Goal: Task Accomplishment & Management: Manage account settings

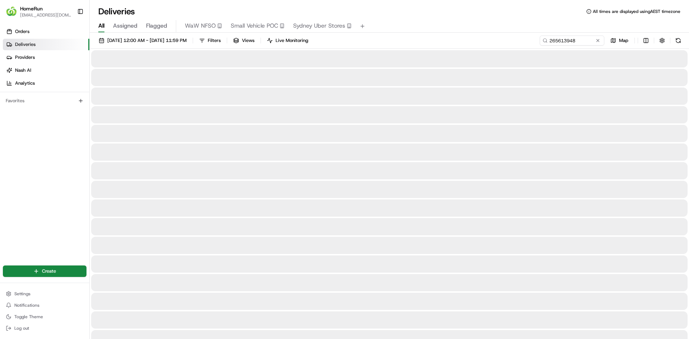
type input "265613948"
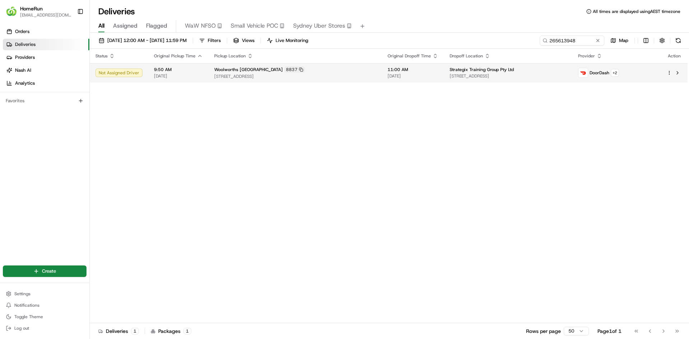
click at [514, 64] on td "Strategix Training Group Pty Ltd [STREET_ADDRESS]" at bounding box center [508, 72] width 128 height 19
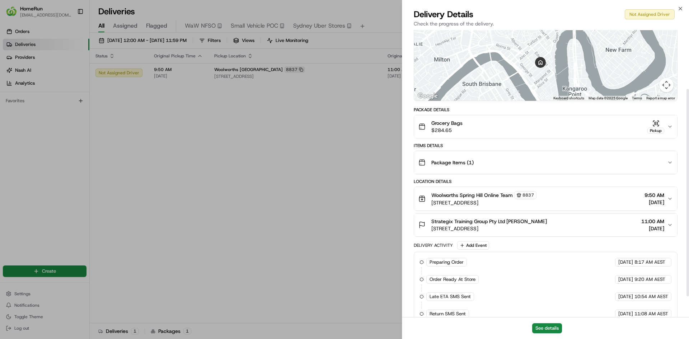
scroll to position [111, 0]
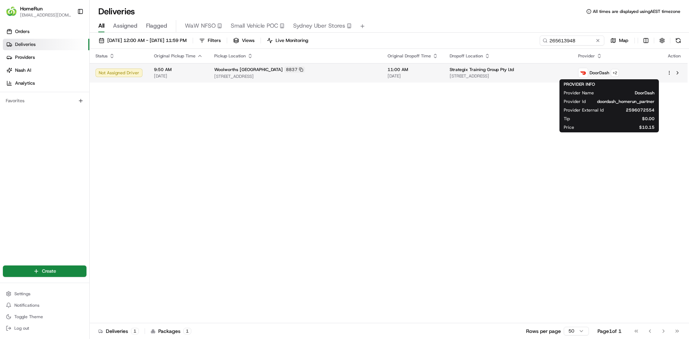
click at [565, 71] on div "Strategix Training Group Pty Ltd" at bounding box center [508, 70] width 117 height 6
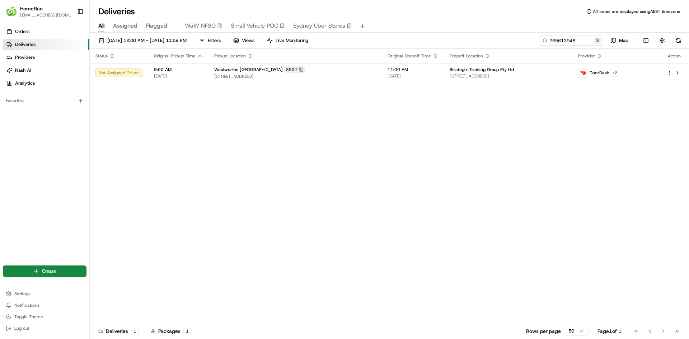
click at [596, 38] on button at bounding box center [597, 40] width 7 height 7
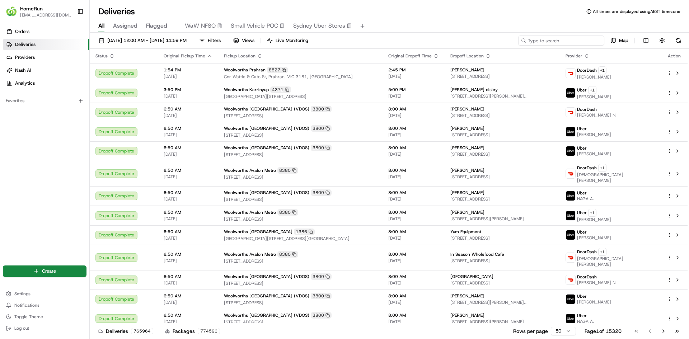
click at [576, 42] on input at bounding box center [561, 41] width 86 height 10
paste input "265835533"
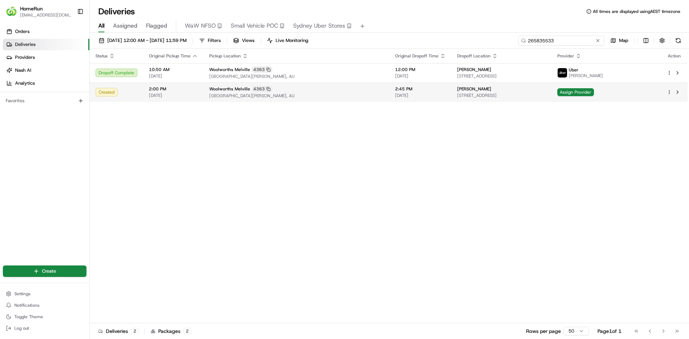
type input "265835533"
click at [670, 92] on html "HomeRun [EMAIL_ADDRESS][DOMAIN_NAME] Toggle Sidebar Orders Deliveries Providers…" at bounding box center [344, 169] width 689 height 339
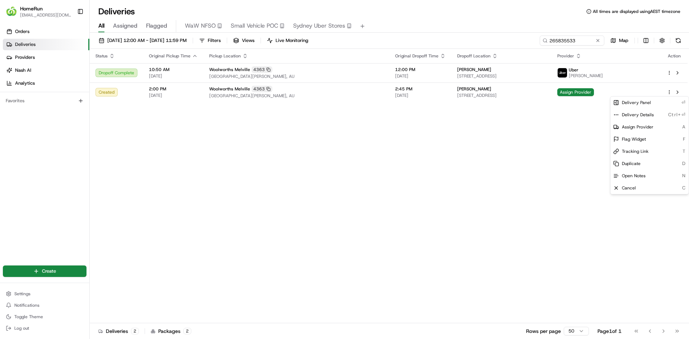
click at [583, 111] on html "HomeRun [EMAIL_ADDRESS][DOMAIN_NAME] Toggle Sidebar Orders Deliveries Providers…" at bounding box center [344, 169] width 689 height 339
click at [669, 90] on html "HomeRun [EMAIL_ADDRESS][DOMAIN_NAME] Toggle Sidebar Orders Deliveries Providers…" at bounding box center [344, 169] width 689 height 339
click at [647, 102] on span "Delivery Panel" at bounding box center [636, 103] width 29 height 6
click at [507, 135] on div "Status Original Pickup Time Pickup Location Original Dropoff Time Dropoff Locat…" at bounding box center [389, 186] width 598 height 274
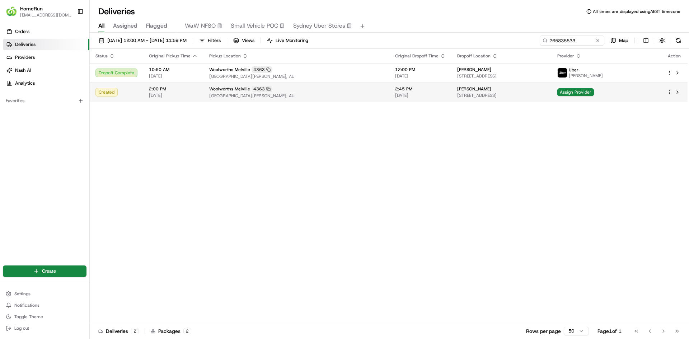
click at [669, 91] on html "HomeRun [EMAIL_ADDRESS][DOMAIN_NAME] Toggle Sidebar Orders Deliveries Providers…" at bounding box center [344, 169] width 689 height 339
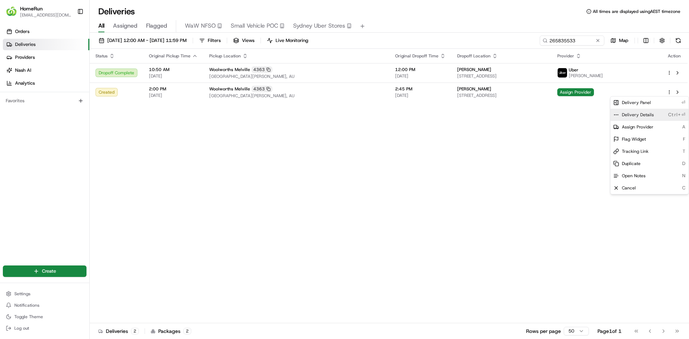
click at [652, 116] on div "Delivery Details Ctrl+⏎" at bounding box center [649, 115] width 78 height 12
click at [525, 149] on html "HomeRun [EMAIL_ADDRESS][DOMAIN_NAME] Toggle Sidebar Orders Deliveries Providers…" at bounding box center [344, 169] width 689 height 339
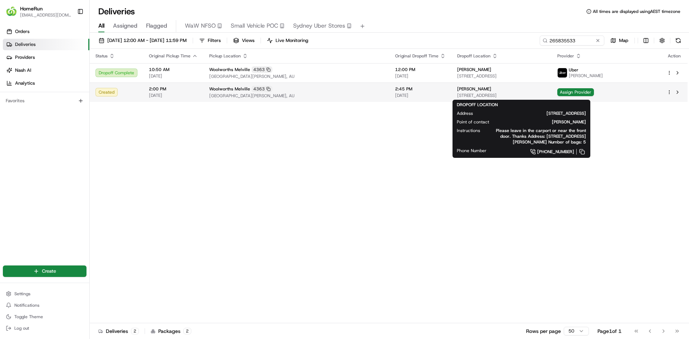
click at [545, 88] on div "[PERSON_NAME]" at bounding box center [501, 89] width 88 height 6
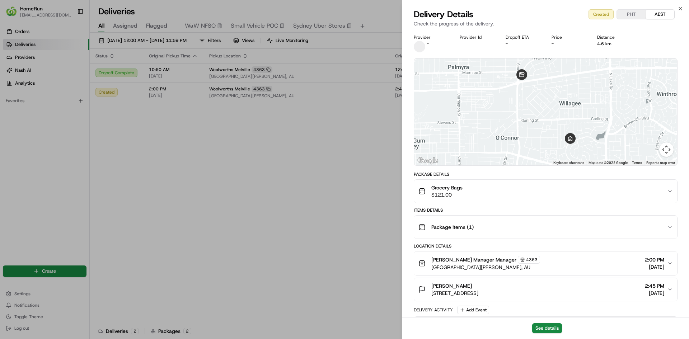
drag, startPoint x: 256, startPoint y: 140, endPoint x: 263, endPoint y: 132, distance: 10.9
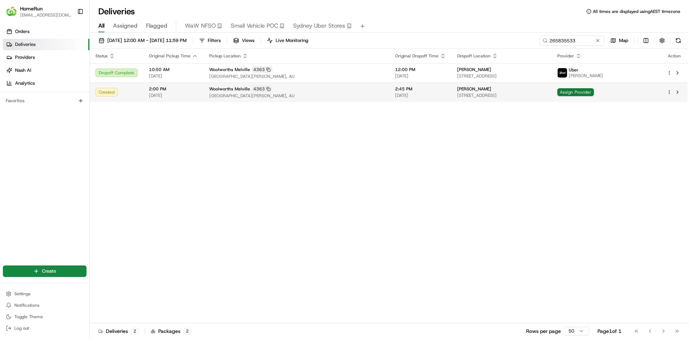
click at [594, 93] on span "Assign Provider" at bounding box center [575, 92] width 37 height 8
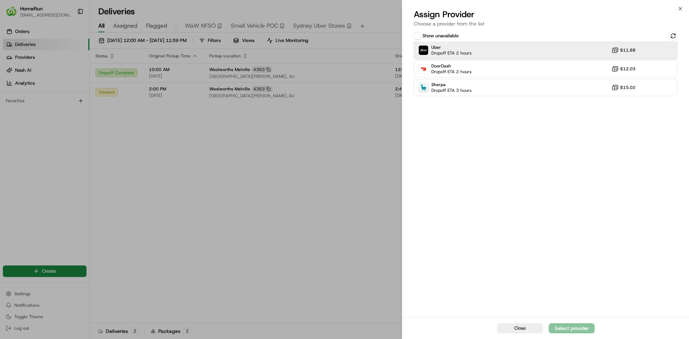
click at [528, 54] on div "Uber Dropoff ETA 2 hours $11.88" at bounding box center [546, 50] width 264 height 17
drag, startPoint x: 572, startPoint y: 276, endPoint x: 576, endPoint y: 301, distance: 24.7
click at [577, 296] on div "Show unavailable Uber Dropoff ETA 2 hours $11.88 DoorDash Dropoff ETA 2 hours $…" at bounding box center [545, 173] width 287 height 287
click at [585, 324] on button "Assign Provider" at bounding box center [572, 328] width 46 height 10
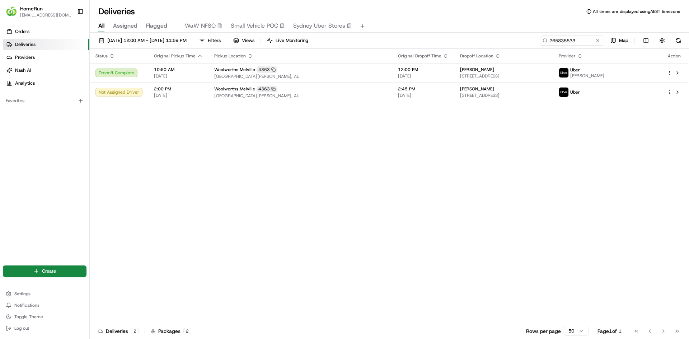
drag, startPoint x: 253, startPoint y: 211, endPoint x: 263, endPoint y: 207, distance: 10.1
click at [560, 21] on div "All Assigned Flagged WaW NFSO Small Vehicle POC [GEOGRAPHIC_DATA] Uber Stores" at bounding box center [389, 26] width 599 height 13
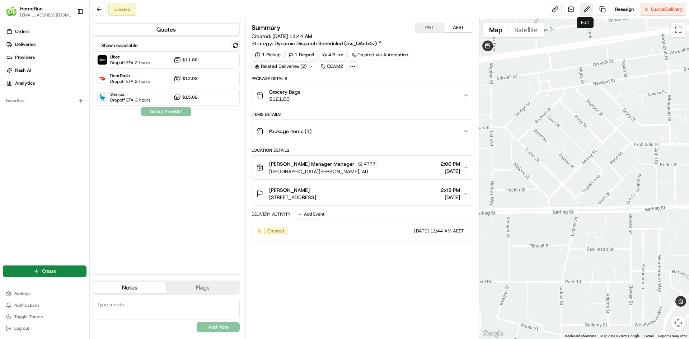
click at [585, 7] on button at bounding box center [586, 9] width 13 height 13
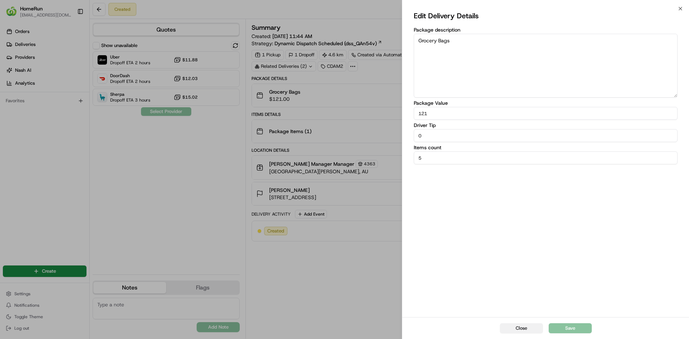
click at [518, 328] on button "Close" at bounding box center [521, 328] width 43 height 10
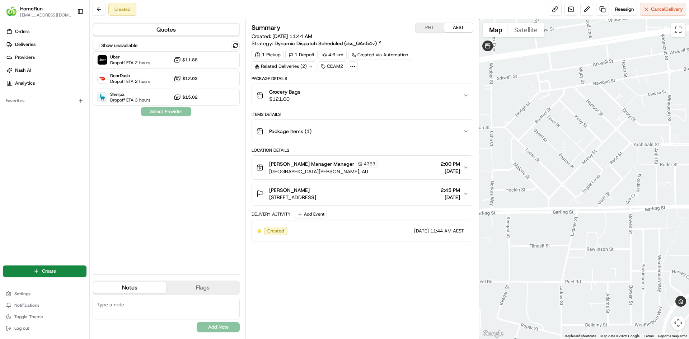
click at [431, 23] on button "PHT" at bounding box center [430, 27] width 29 height 9
click at [456, 26] on button "AEST" at bounding box center [458, 27] width 29 height 9
click at [432, 24] on button "PHT" at bounding box center [430, 27] width 29 height 9
click at [456, 26] on button "AEST" at bounding box center [458, 27] width 29 height 9
click at [430, 24] on button "PHT" at bounding box center [430, 27] width 29 height 9
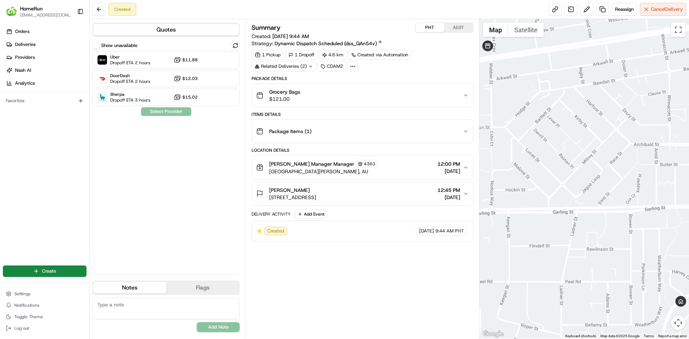
click at [452, 25] on button "AEST" at bounding box center [458, 27] width 29 height 9
click at [496, 18] on div "Created Reassign Cancel Delivery" at bounding box center [389, 9] width 599 height 19
